Goal: Information Seeking & Learning: Compare options

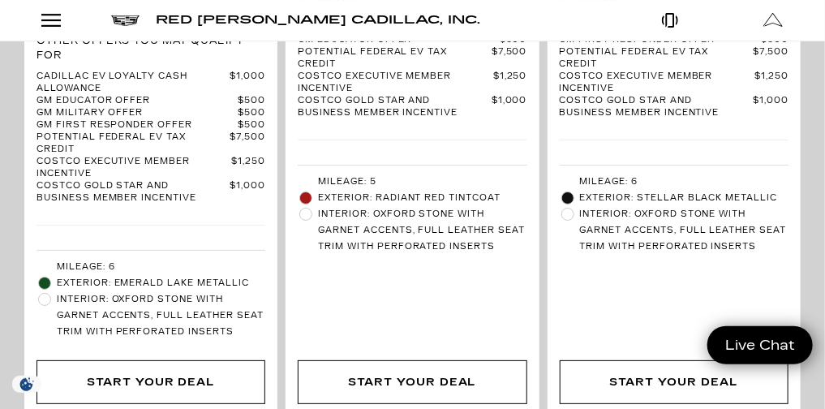
scroll to position [5834, 0]
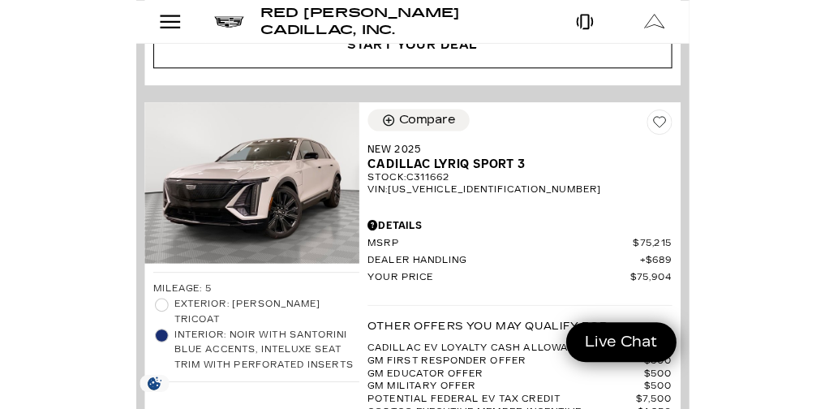
scroll to position [8705, 0]
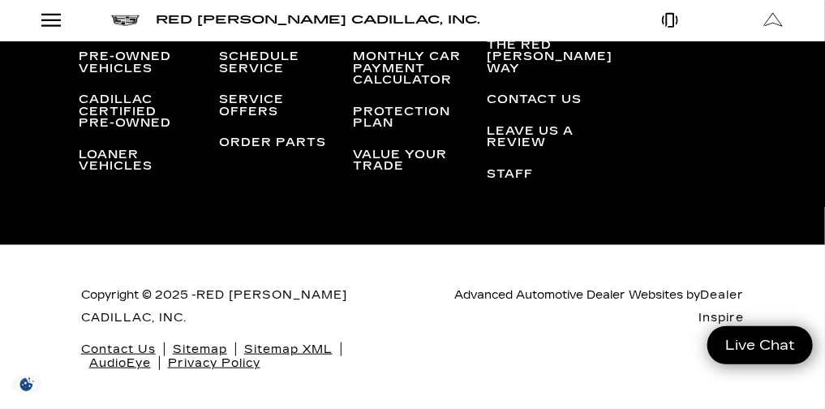
click at [0, 0] on link "Show New" at bounding box center [0, 0] width 0 height 0
click at [0, 0] on link "OPTIQ" at bounding box center [0, 0] width 0 height 0
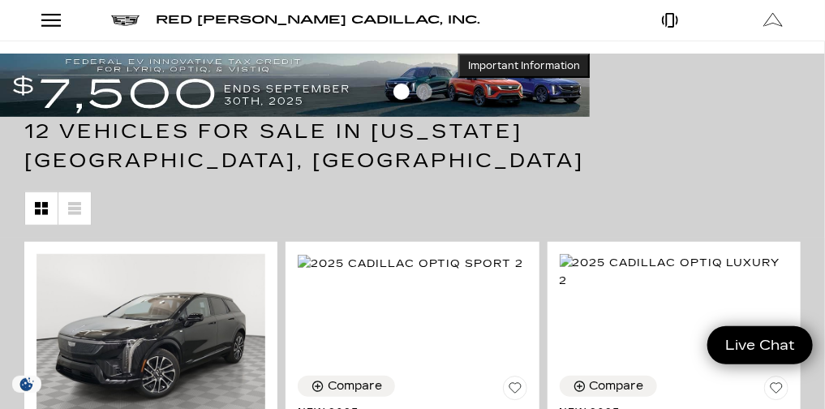
scroll to position [146, 0]
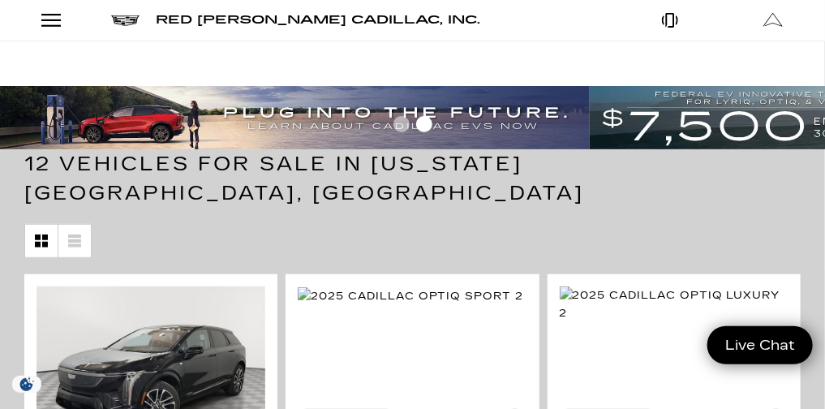
click at [0, 0] on link "Show New" at bounding box center [0, 0] width 0 height 0
click at [0, 0] on link "VISTIQ" at bounding box center [0, 0] width 0 height 0
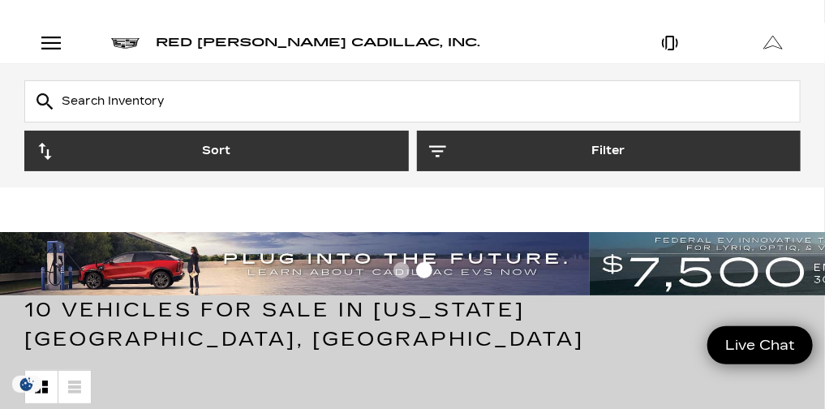
click at [0, 0] on link "Show New" at bounding box center [0, 0] width 0 height 0
click at [0, 0] on link "LYRIQ" at bounding box center [0, 0] width 0 height 0
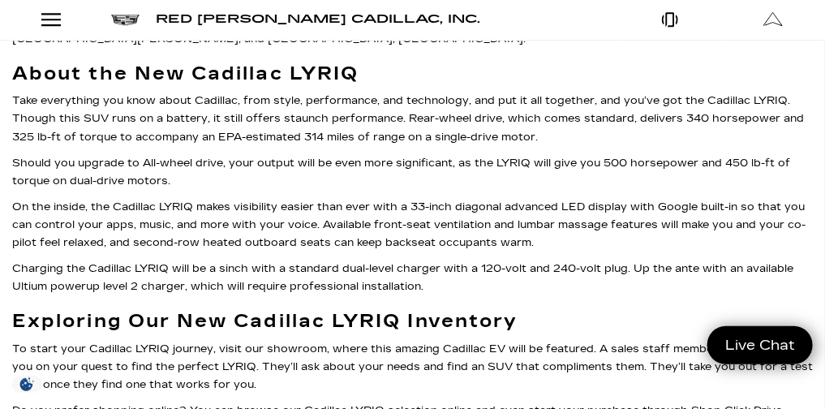
scroll to position [7360, 0]
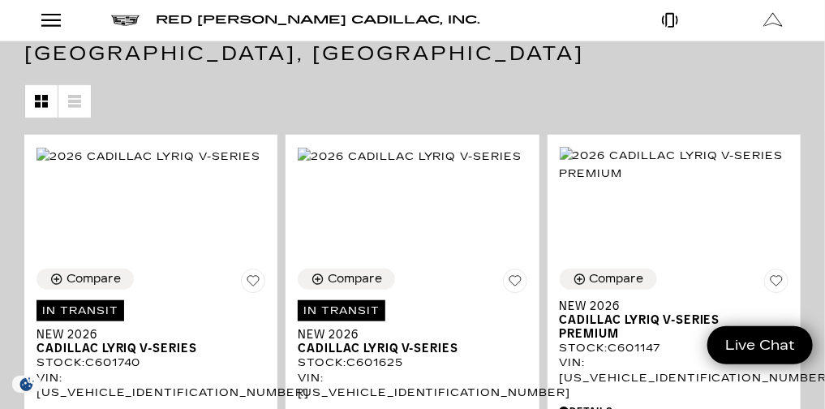
scroll to position [257, 0]
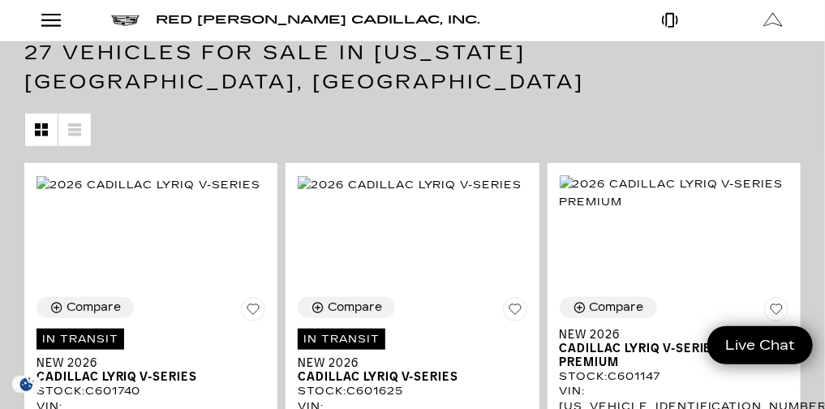
click at [0, 0] on link "Show New" at bounding box center [0, 0] width 0 height 0
click at [0, 0] on link "LYRIQ" at bounding box center [0, 0] width 0 height 0
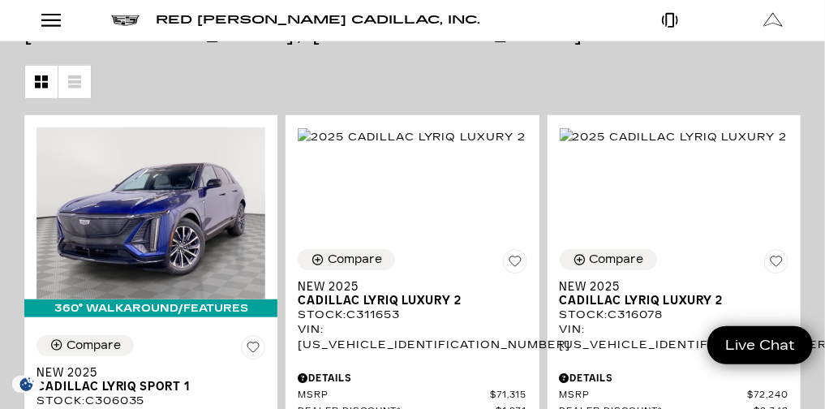
scroll to position [292, 0]
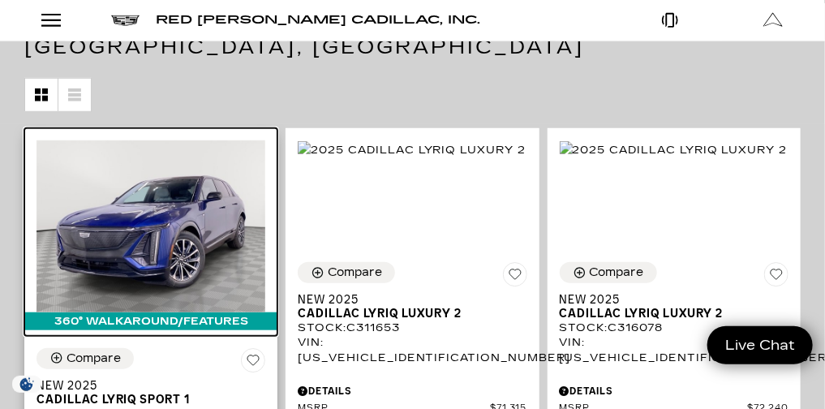
click at [265, 177] on img at bounding box center [151, 226] width 229 height 172
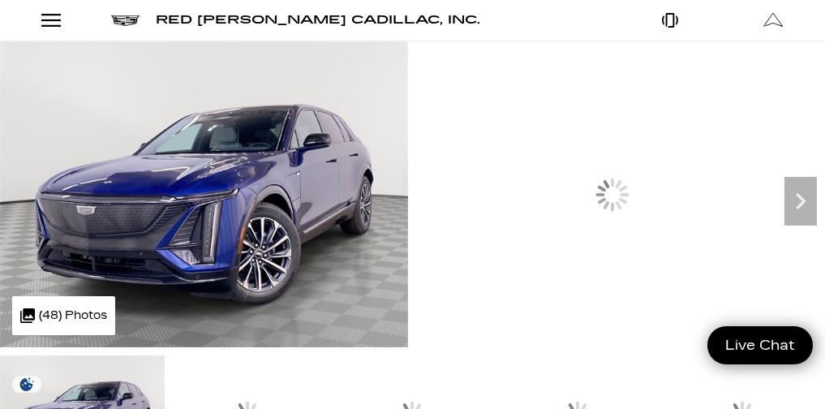
scroll to position [213, 0]
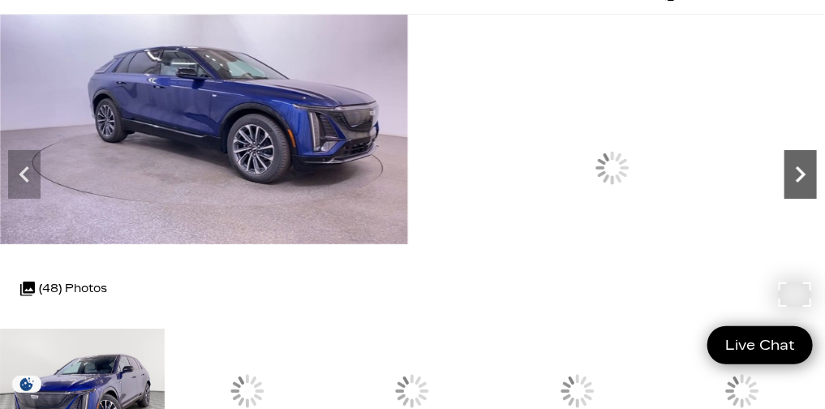
scroll to position [0, 0]
click at [785, 191] on icon "Next" at bounding box center [801, 174] width 32 height 32
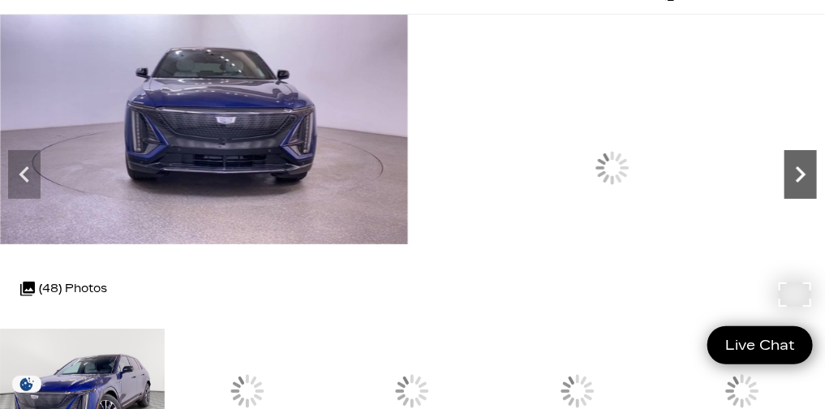
click at [785, 191] on icon "Next" at bounding box center [801, 174] width 32 height 32
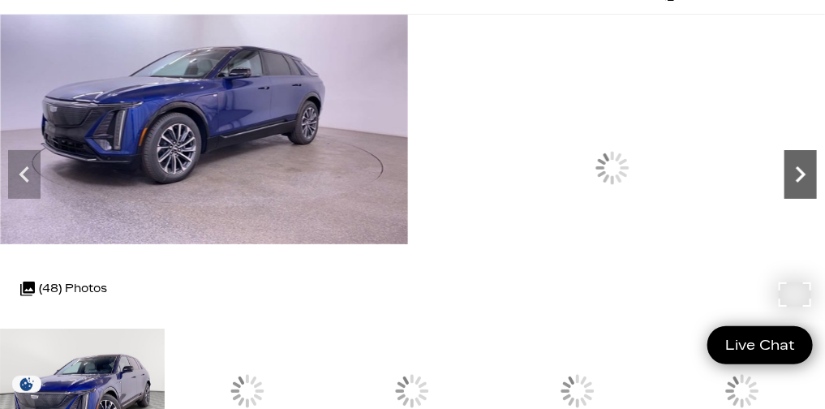
click at [785, 191] on icon "Next" at bounding box center [801, 174] width 32 height 32
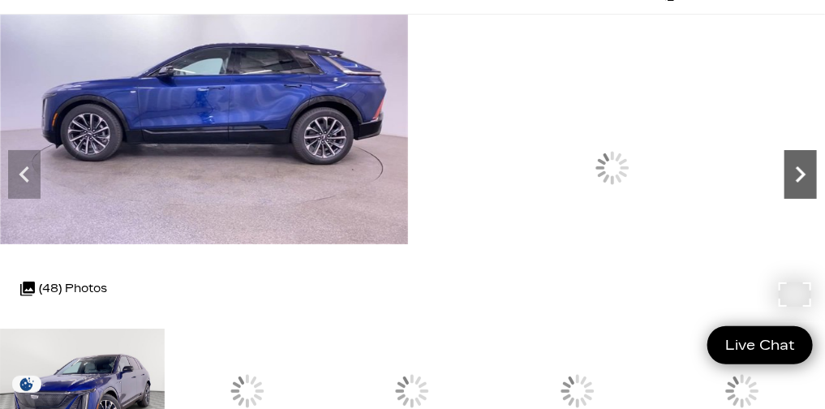
click at [785, 191] on icon "Next" at bounding box center [801, 174] width 32 height 32
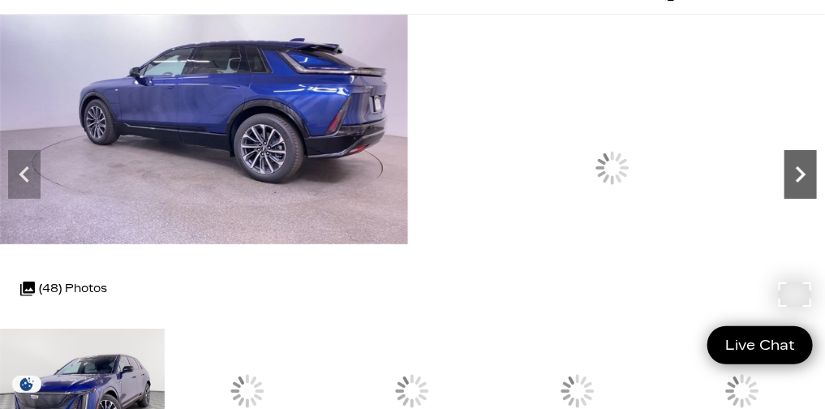
click at [785, 191] on icon "Next" at bounding box center [801, 174] width 32 height 32
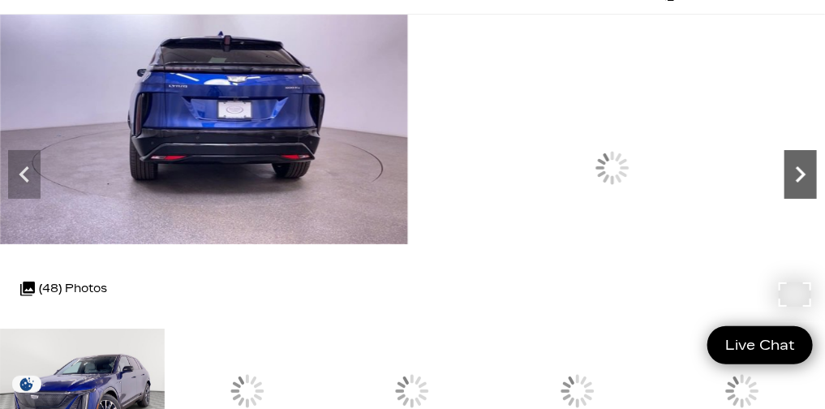
click at [785, 191] on icon "Next" at bounding box center [801, 174] width 32 height 32
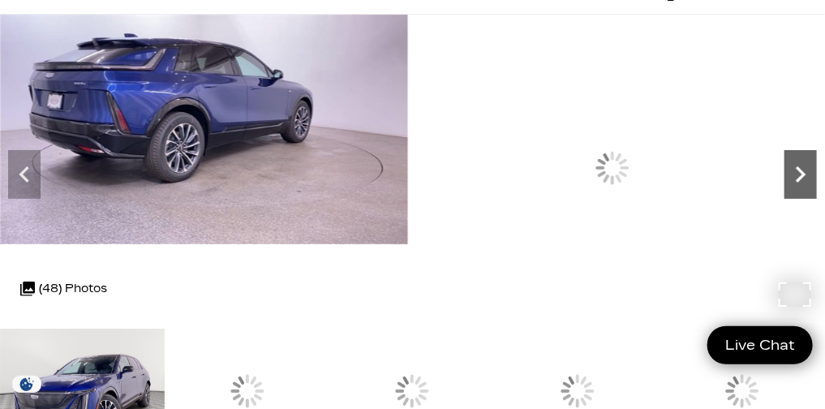
click at [785, 191] on icon "Next" at bounding box center [801, 174] width 32 height 32
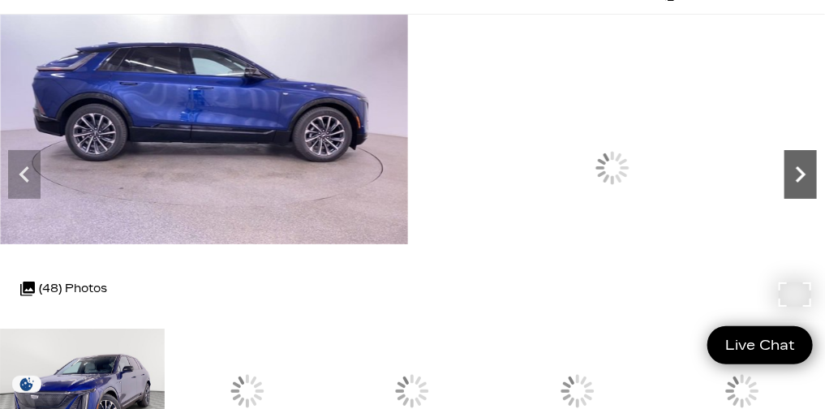
click at [785, 191] on icon "Next" at bounding box center [801, 174] width 32 height 32
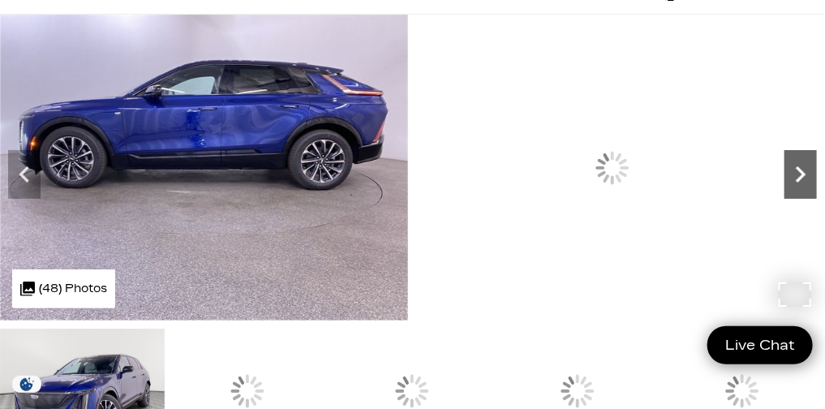
click at [785, 191] on icon "Next" at bounding box center [801, 174] width 32 height 32
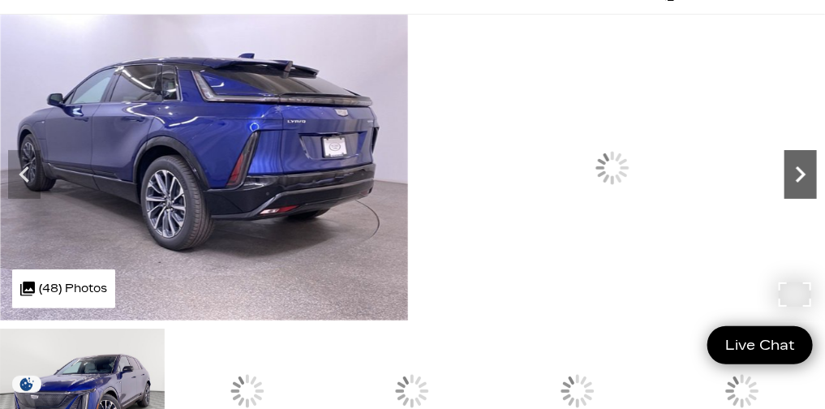
click at [785, 191] on icon "Next" at bounding box center [801, 174] width 32 height 32
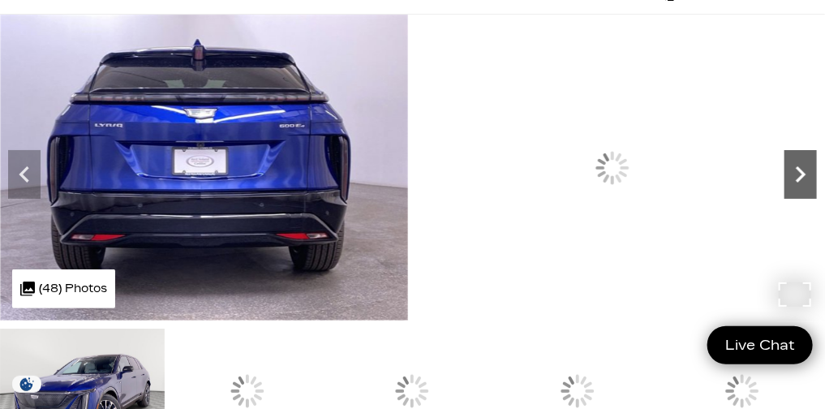
click at [785, 191] on icon "Next" at bounding box center [801, 174] width 32 height 32
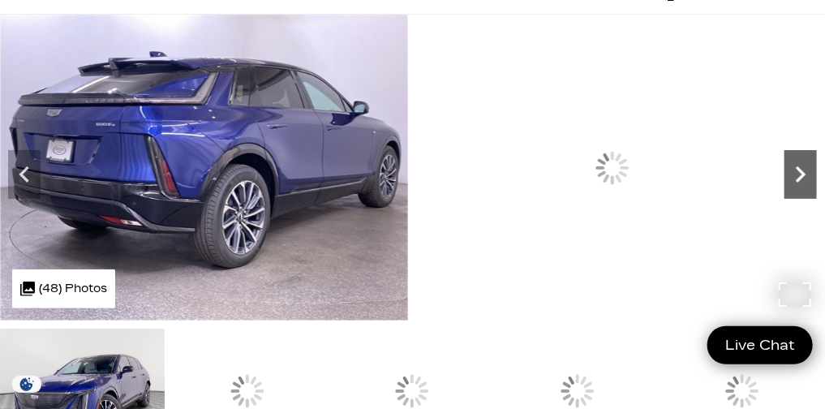
click at [785, 191] on icon "Next" at bounding box center [801, 174] width 32 height 32
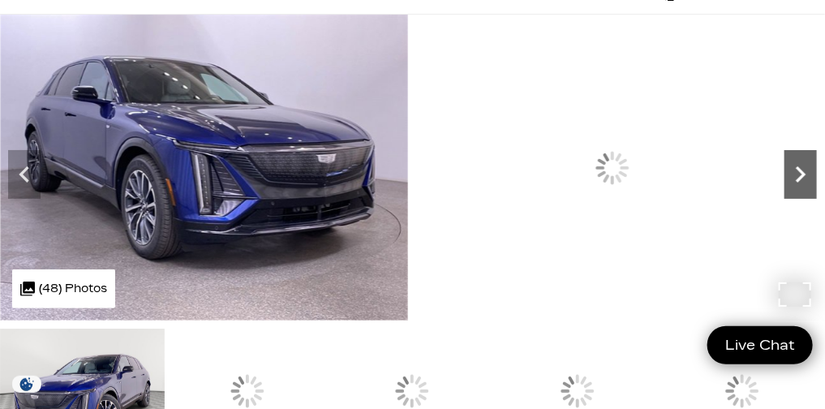
click at [785, 191] on icon "Next" at bounding box center [801, 174] width 32 height 32
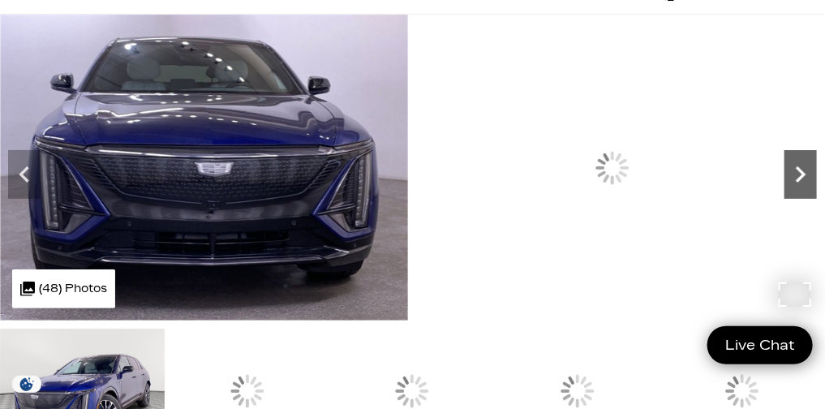
click at [785, 191] on icon "Next" at bounding box center [801, 174] width 32 height 32
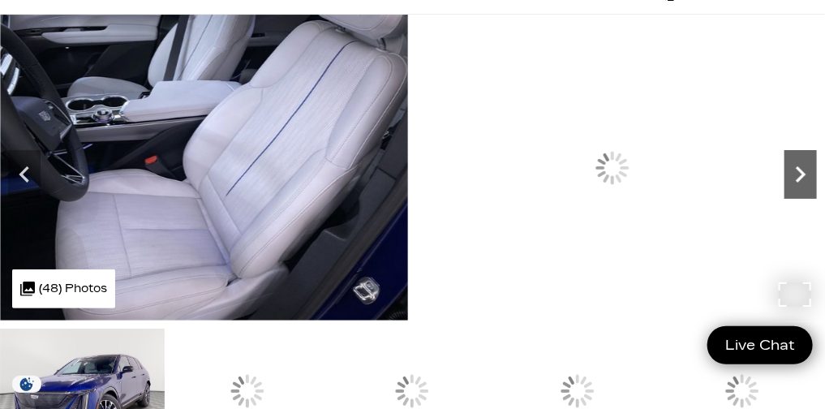
click at [785, 191] on icon "Next" at bounding box center [801, 174] width 32 height 32
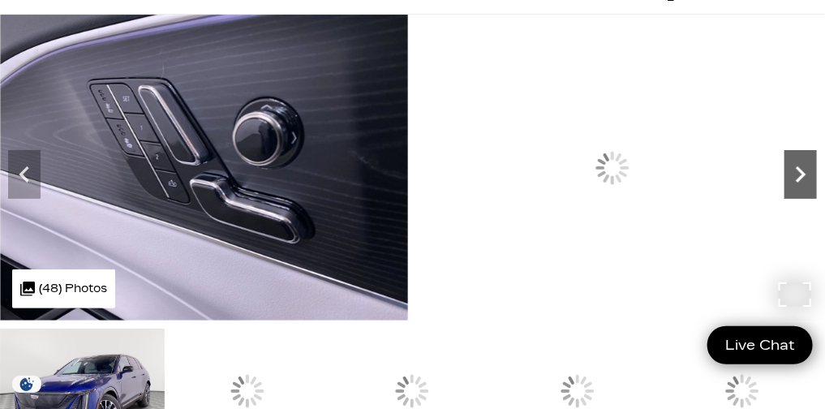
click at [785, 191] on icon "Next" at bounding box center [801, 174] width 32 height 32
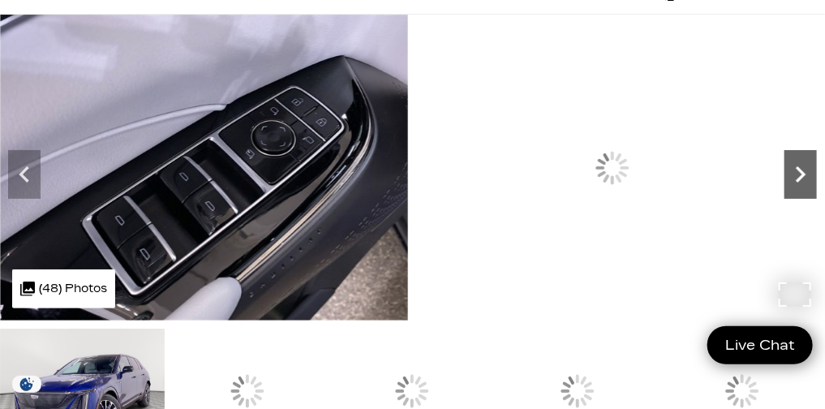
click at [785, 191] on icon "Next" at bounding box center [801, 174] width 32 height 32
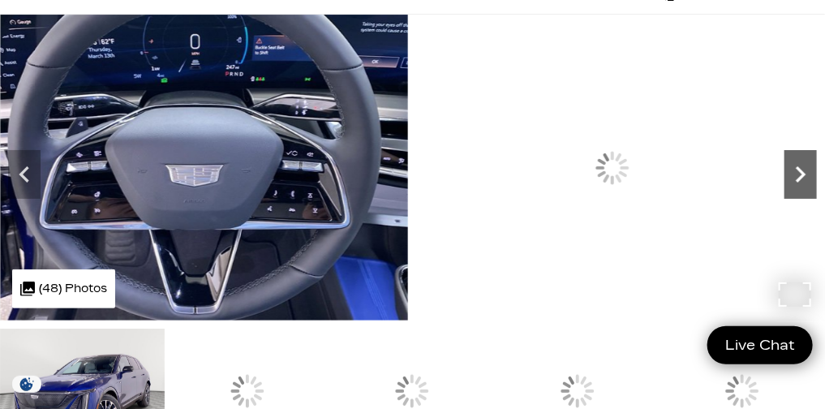
click at [785, 191] on icon "Next" at bounding box center [801, 174] width 32 height 32
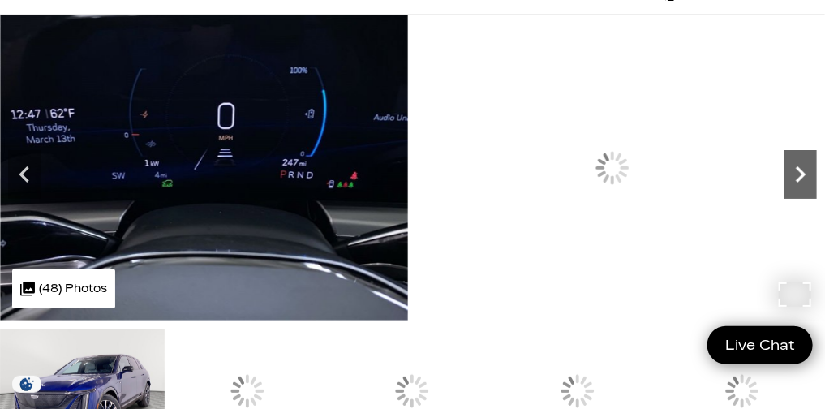
click at [785, 191] on icon "Next" at bounding box center [801, 174] width 32 height 32
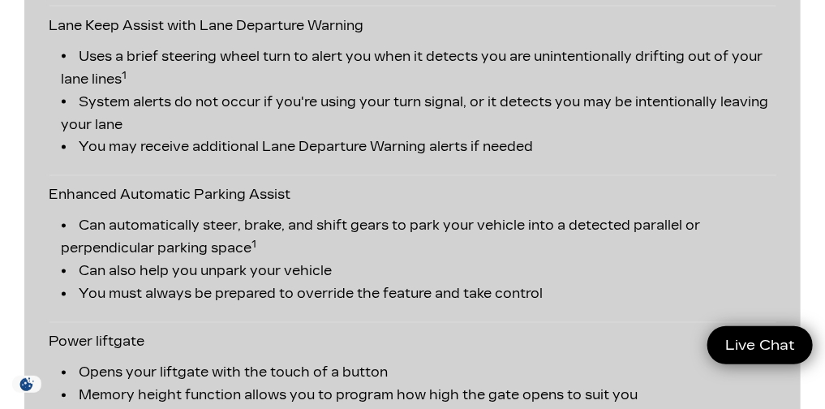
scroll to position [4586, 0]
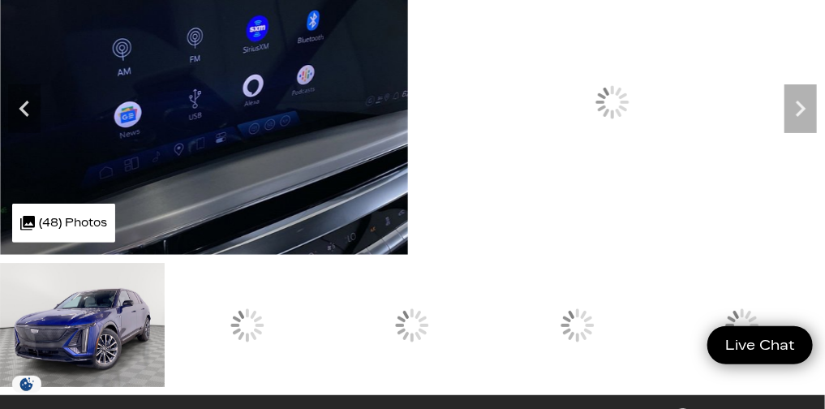
scroll to position [35, 0]
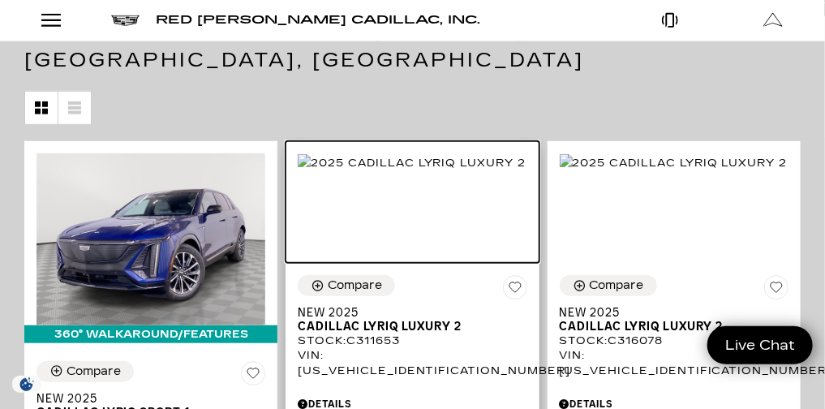
click at [526, 172] on img at bounding box center [412, 163] width 228 height 18
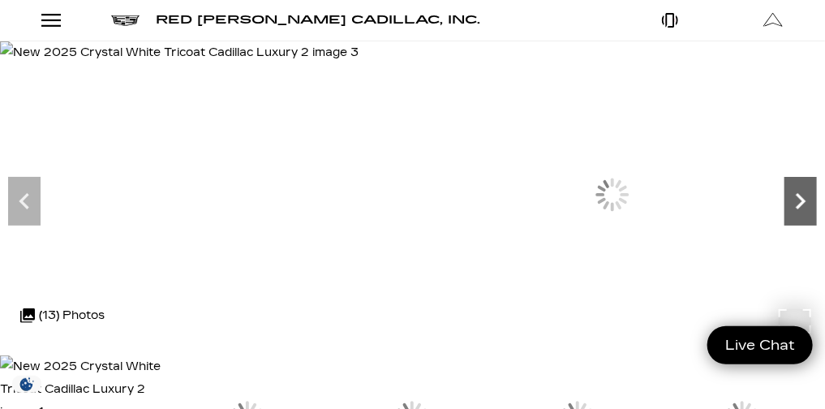
click at [785, 217] on icon "Next" at bounding box center [801, 201] width 32 height 32
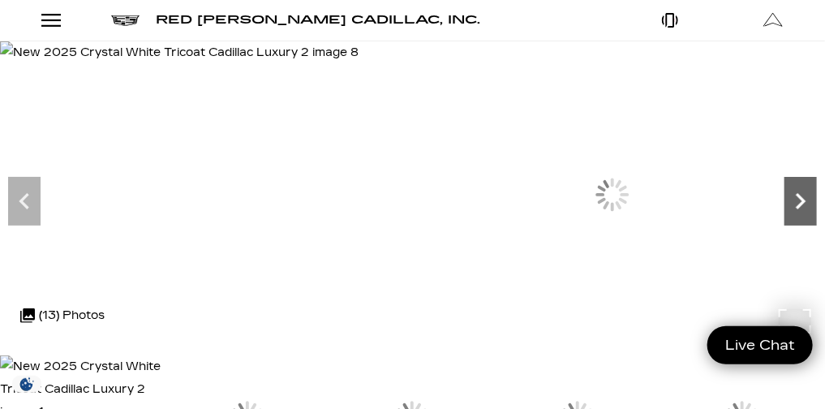
click at [785, 217] on icon "Next" at bounding box center [801, 201] width 32 height 32
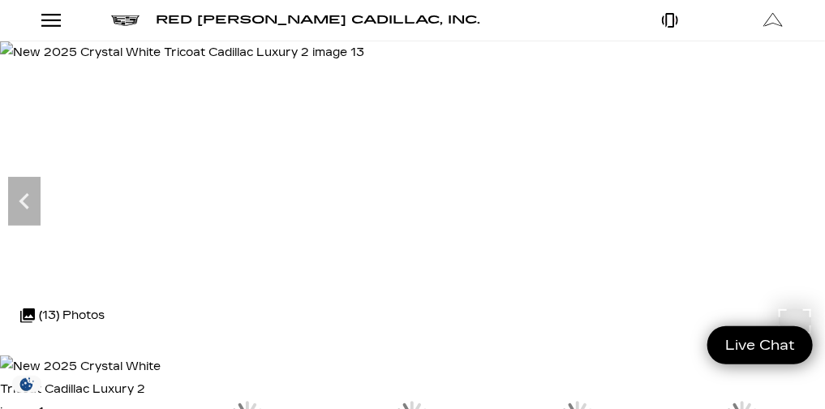
click at [364, 64] on img at bounding box center [182, 52] width 364 height 23
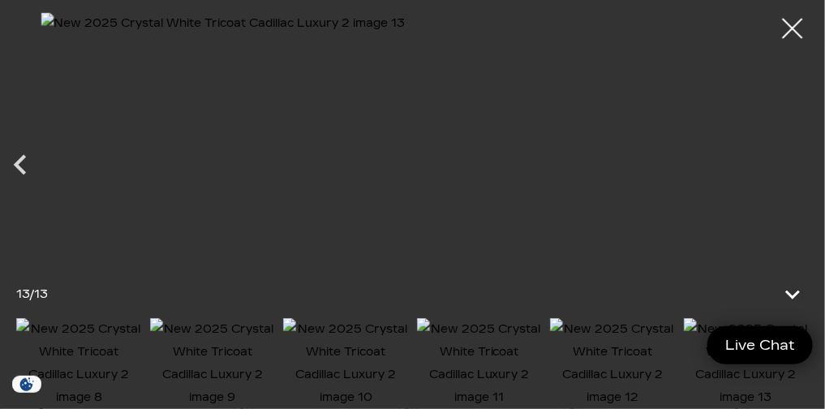
click at [335, 339] on img at bounding box center [346, 363] width 126 height 91
click at [448, 347] on img at bounding box center [480, 363] width 126 height 91
click at [795, 24] on div at bounding box center [793, 28] width 43 height 43
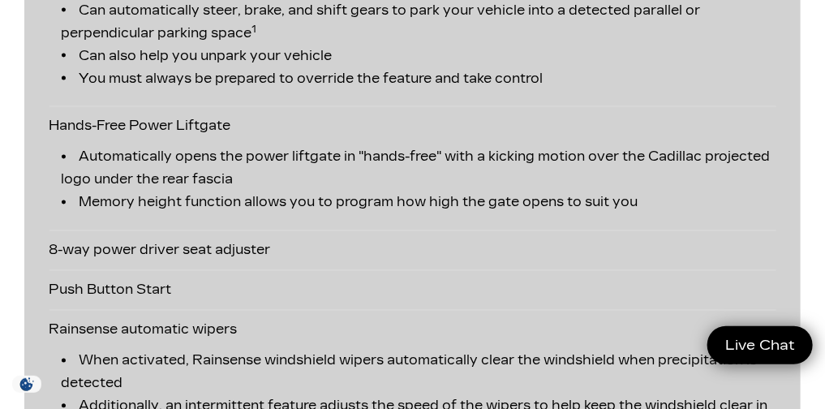
scroll to position [4723, 0]
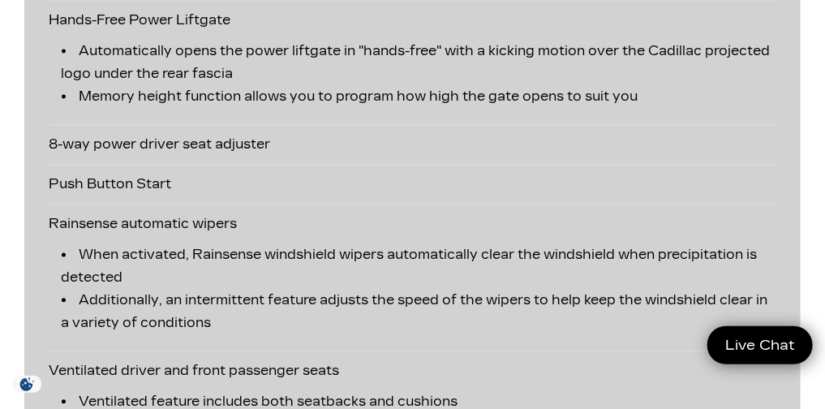
scroll to position [4961, 0]
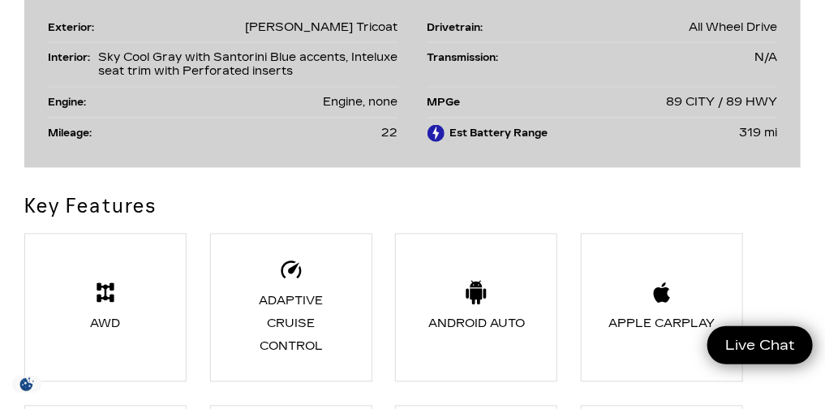
scroll to position [2910, 0]
